Goal: Information Seeking & Learning: Learn about a topic

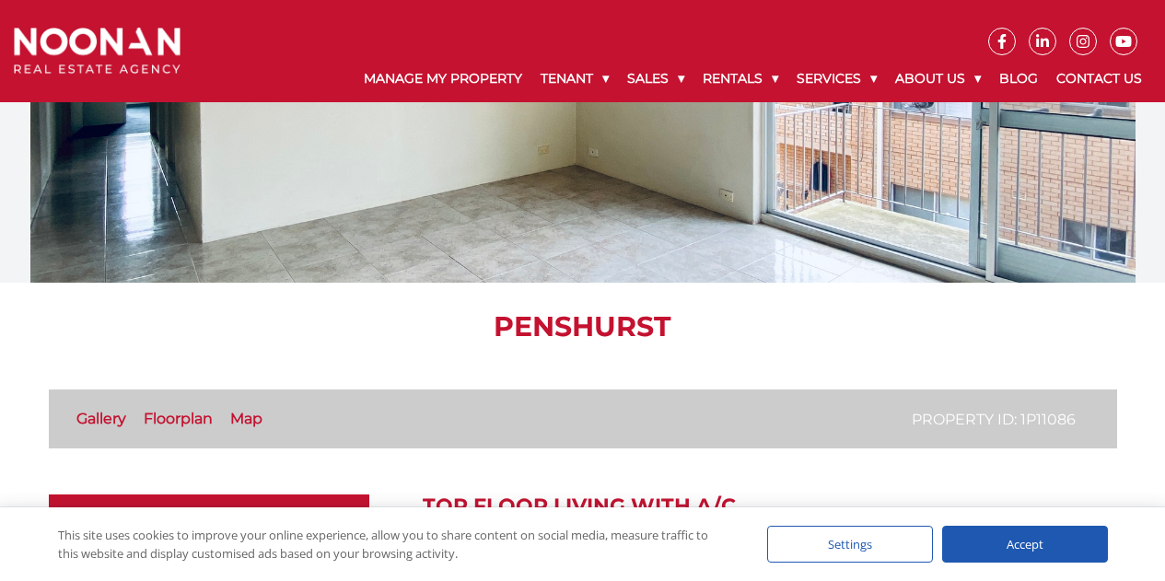
scroll to position [61, 0]
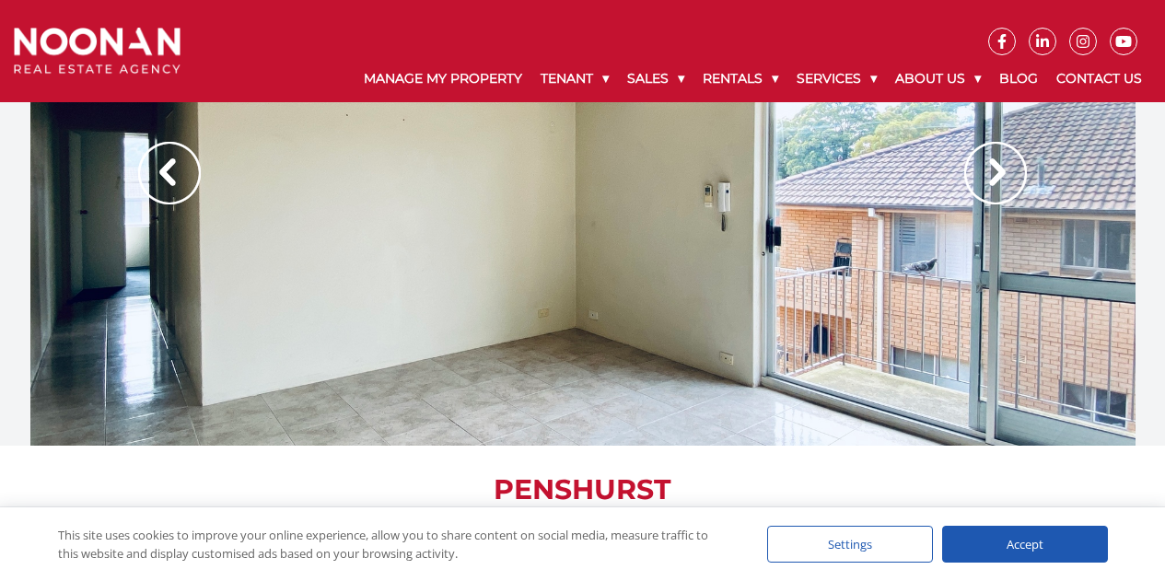
click at [388, 412] on div at bounding box center [582, 192] width 1105 height 506
click at [462, 327] on div at bounding box center [582, 192] width 1105 height 506
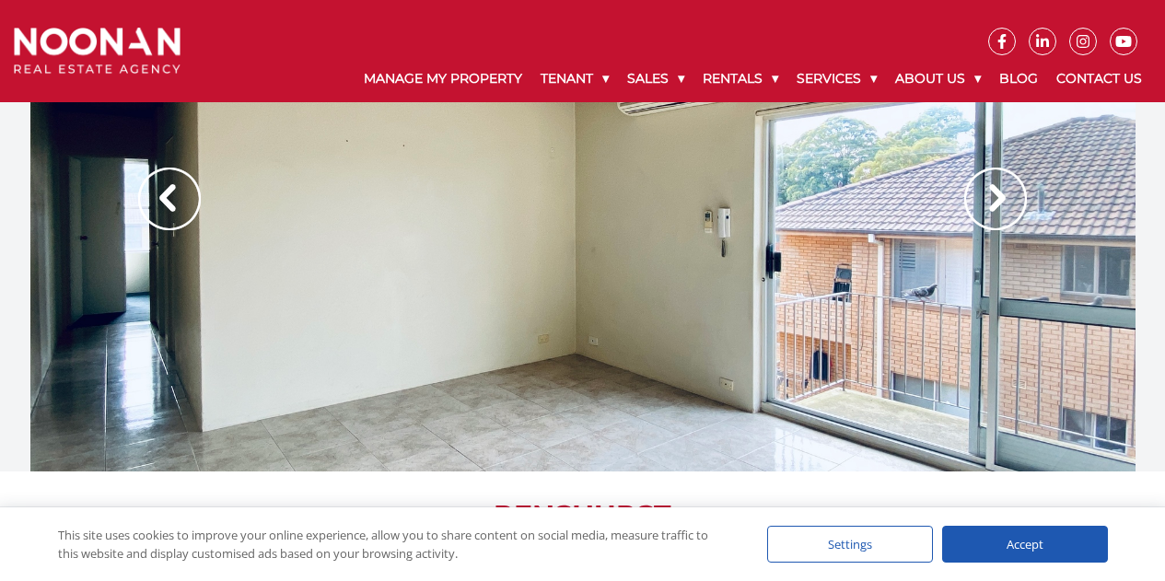
scroll to position [9, 0]
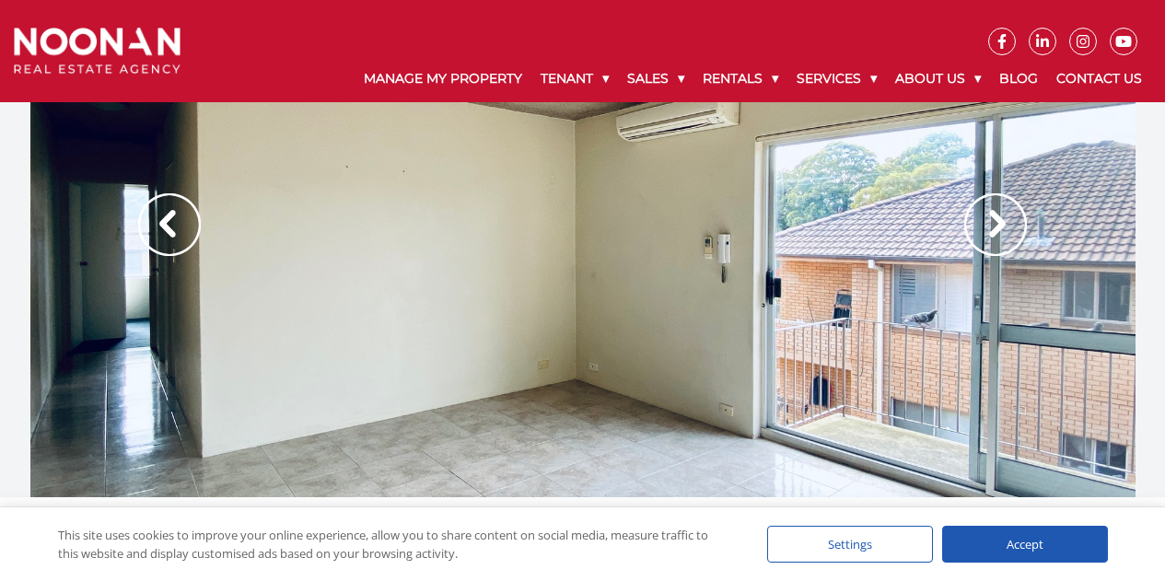
click at [984, 230] on img at bounding box center [995, 224] width 63 height 63
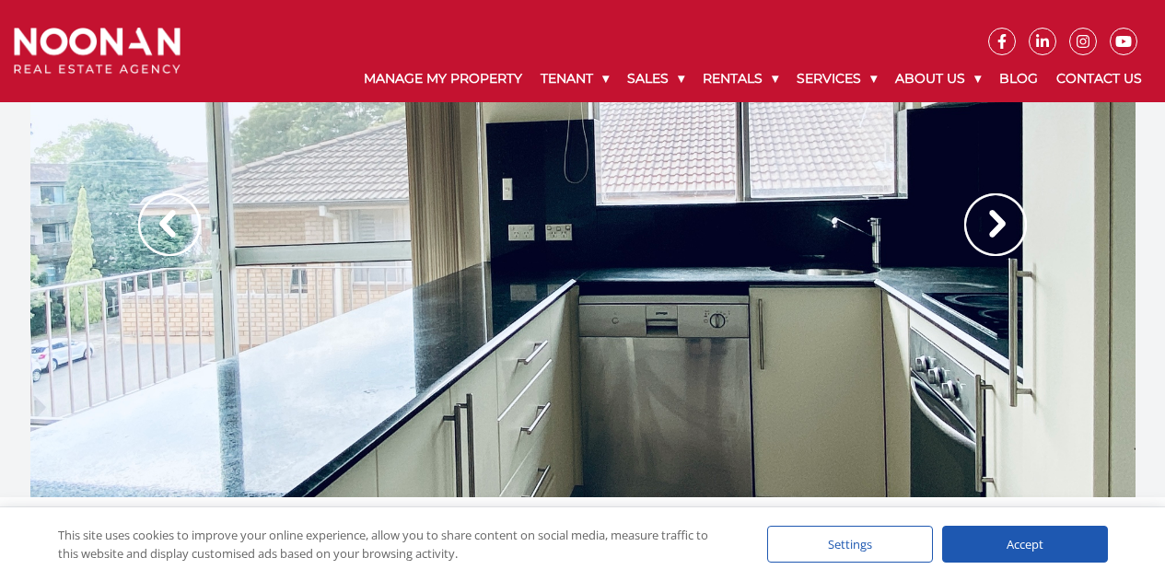
click at [984, 230] on img at bounding box center [995, 224] width 63 height 63
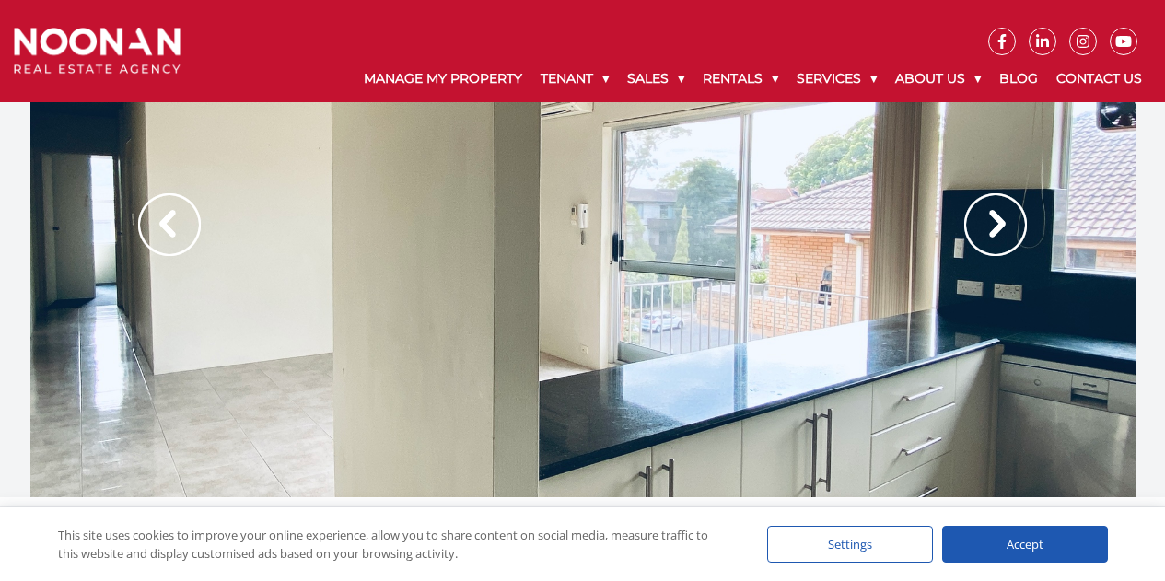
click at [984, 230] on img at bounding box center [995, 224] width 63 height 63
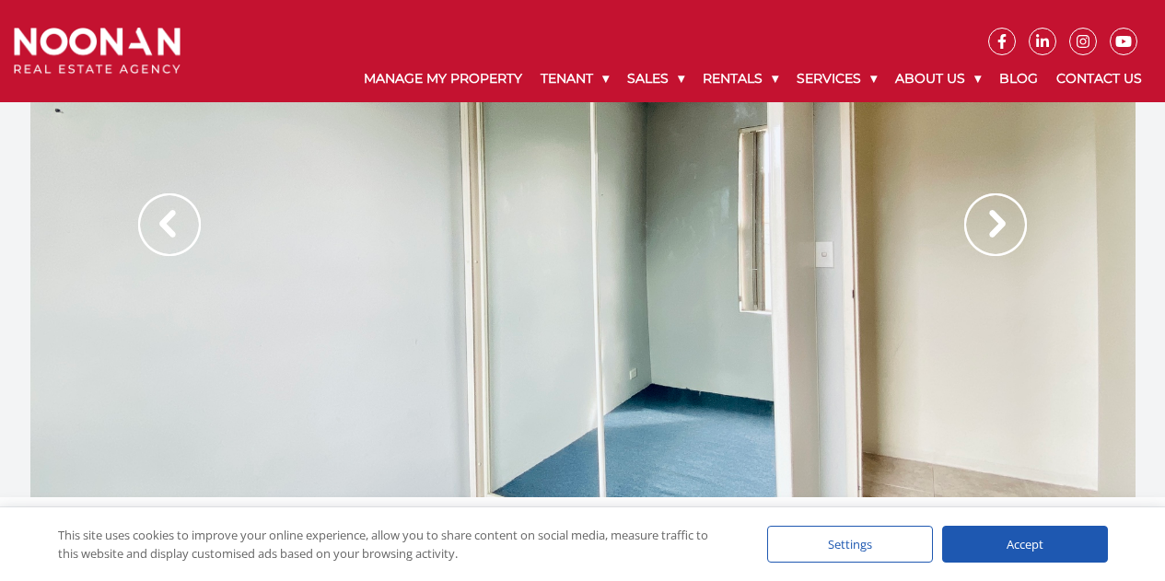
click at [984, 230] on img at bounding box center [995, 224] width 63 height 63
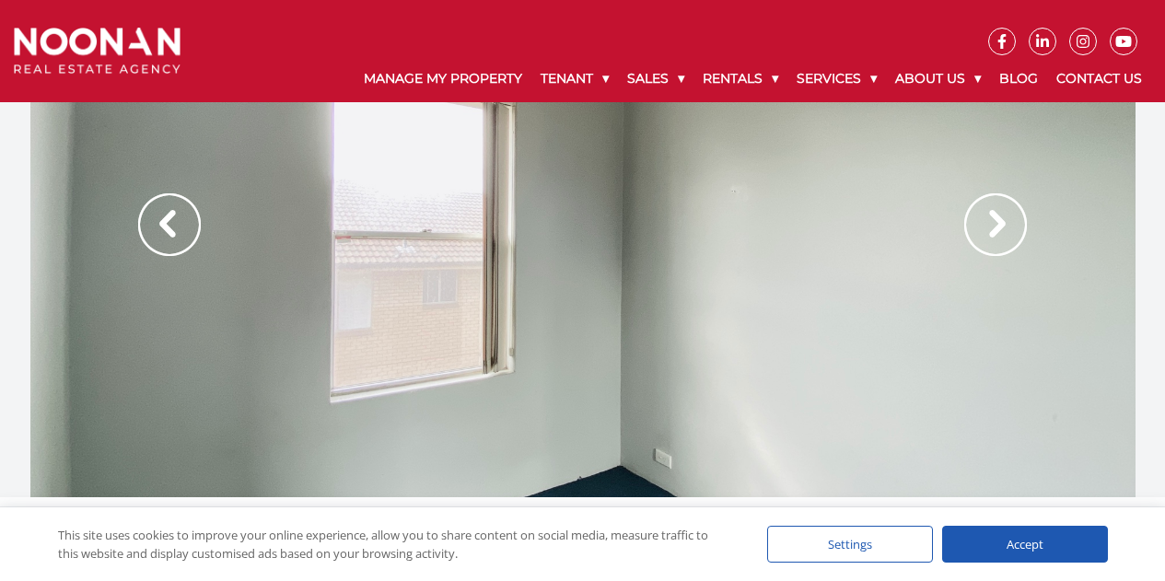
click at [166, 235] on img at bounding box center [169, 224] width 63 height 63
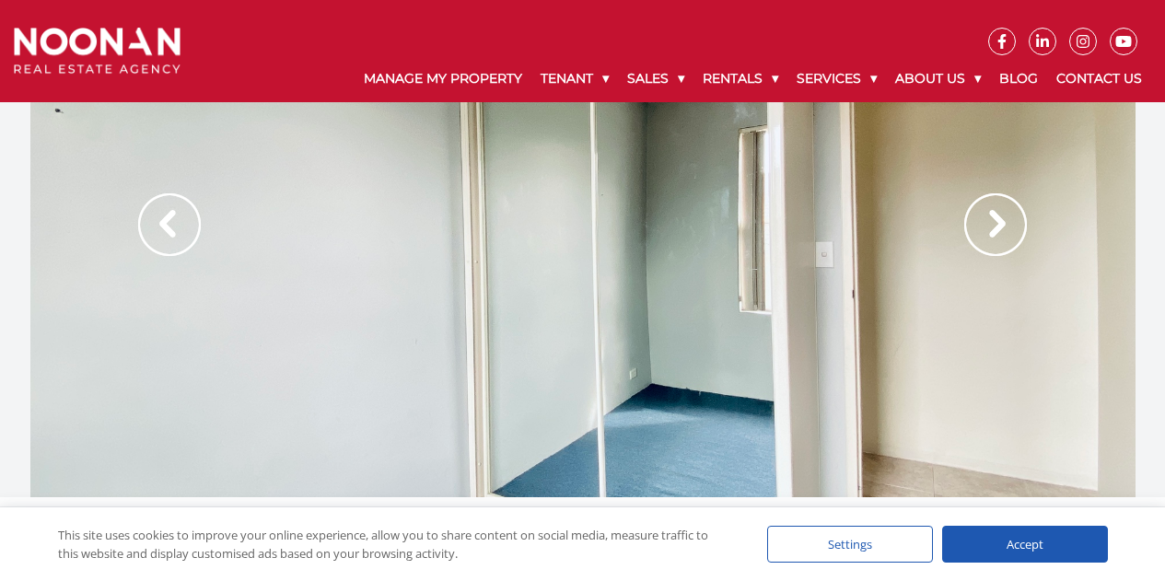
click at [989, 227] on img at bounding box center [995, 224] width 63 height 63
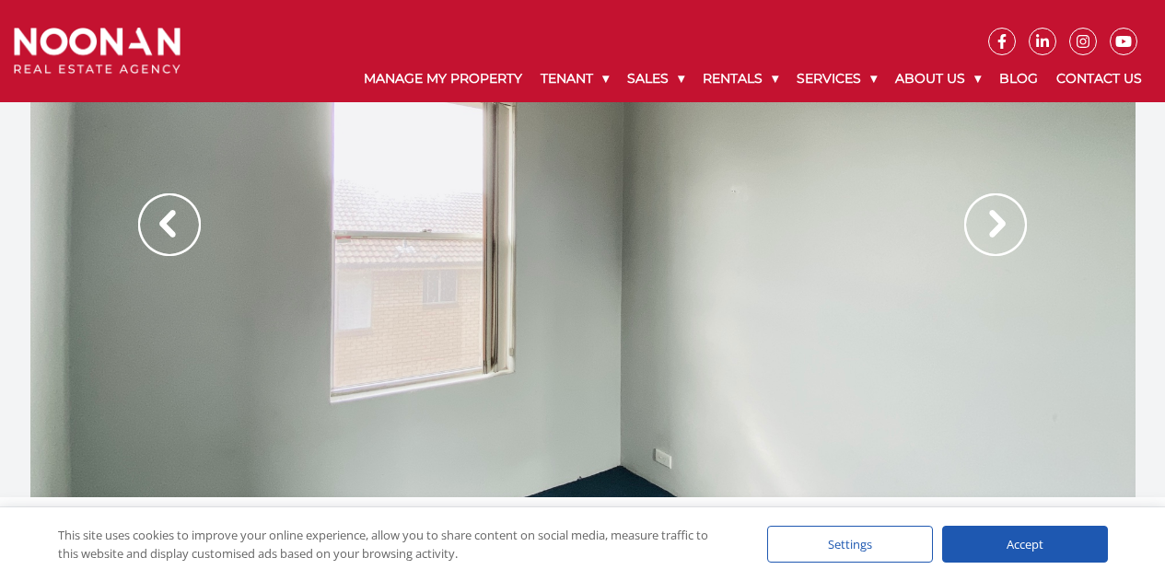
click at [989, 227] on img at bounding box center [995, 224] width 63 height 63
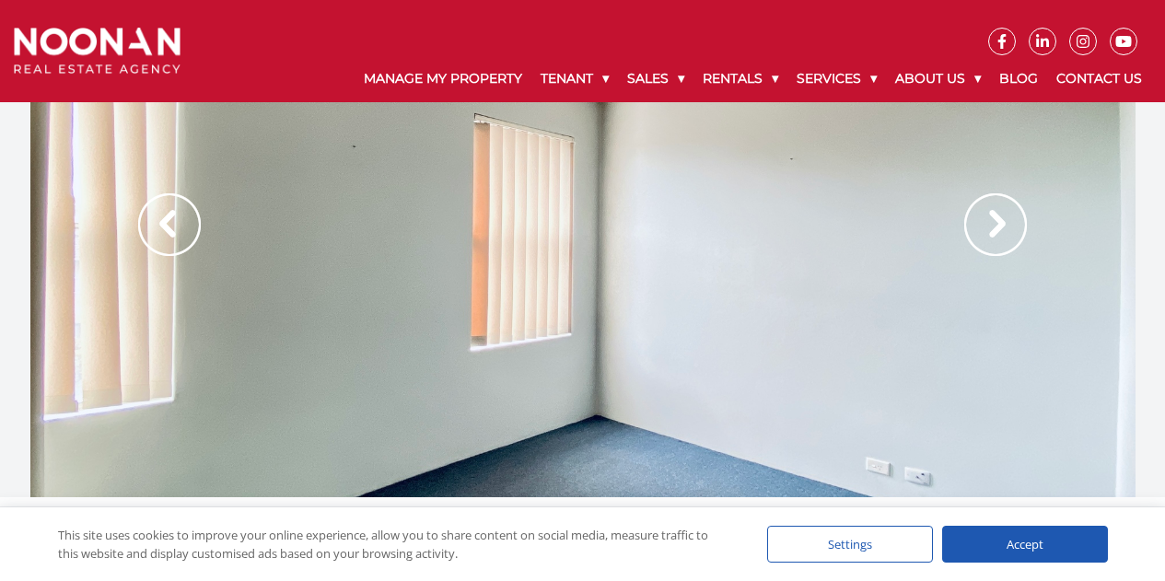
click at [989, 227] on img at bounding box center [995, 224] width 63 height 63
